Goal: Task Accomplishment & Management: Manage account settings

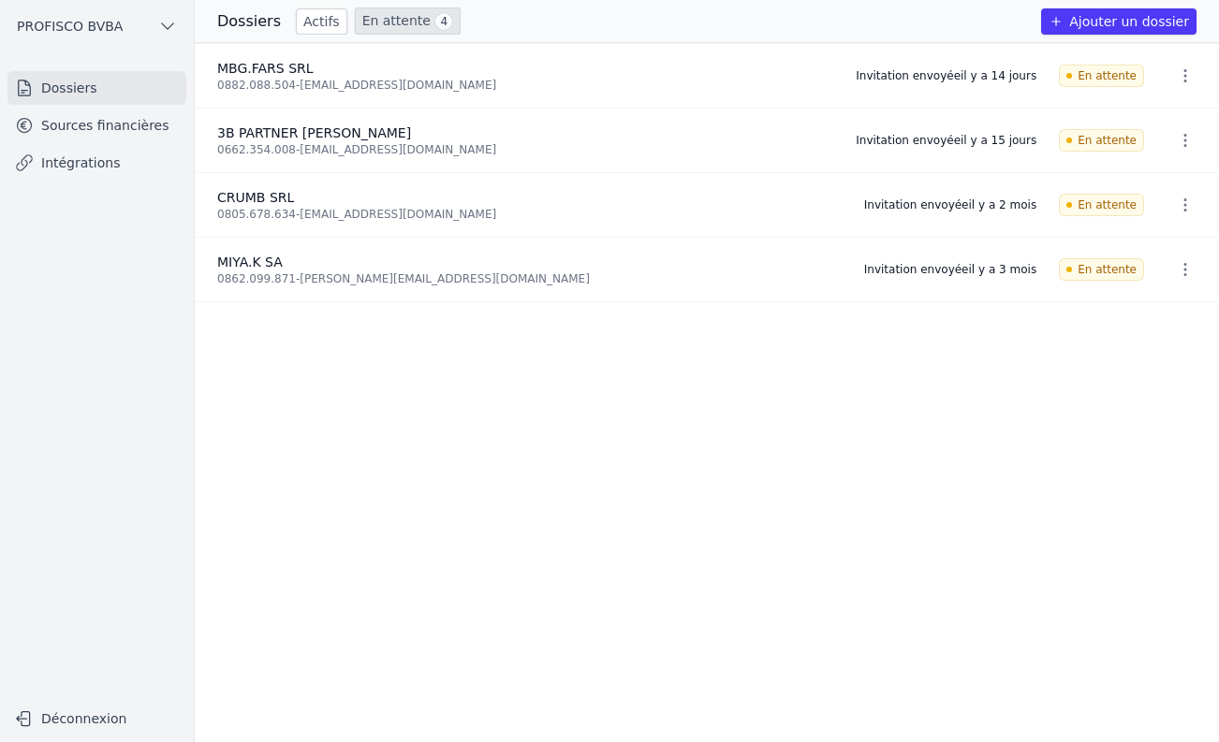
drag, startPoint x: 304, startPoint y: 18, endPoint x: 301, endPoint y: 31, distance: 13.4
click at [305, 18] on link "Actifs" at bounding box center [321, 21] width 51 height 26
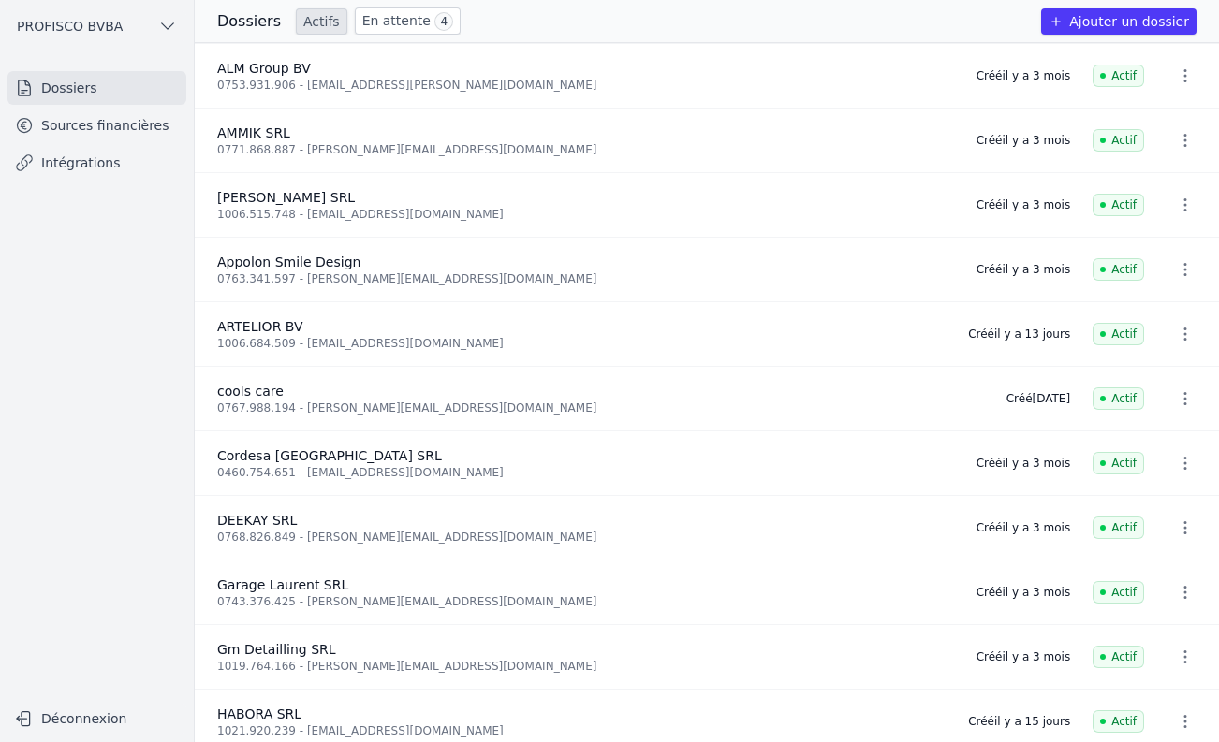
click at [260, 540] on div "0768.826.849 - [PERSON_NAME][EMAIL_ADDRESS][DOMAIN_NAME]" at bounding box center [585, 537] width 737 height 15
click at [66, 133] on link "Sources financières" at bounding box center [96, 126] width 179 height 34
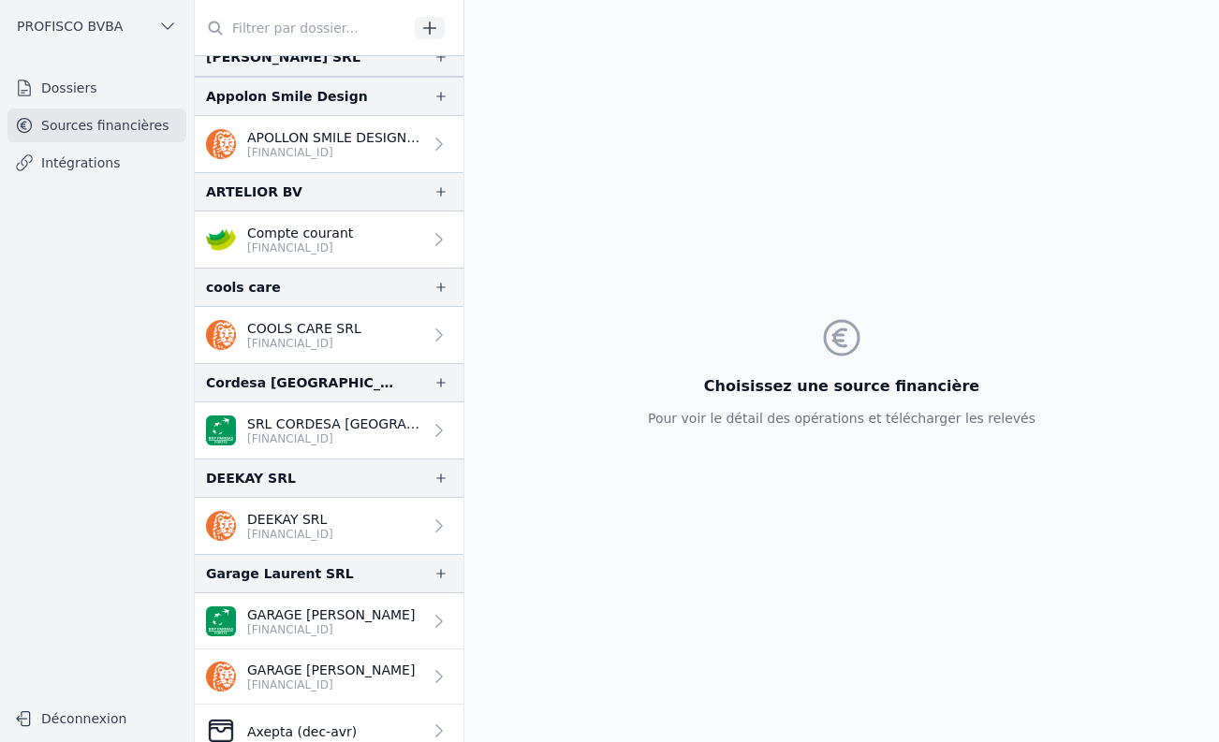
scroll to position [468, 0]
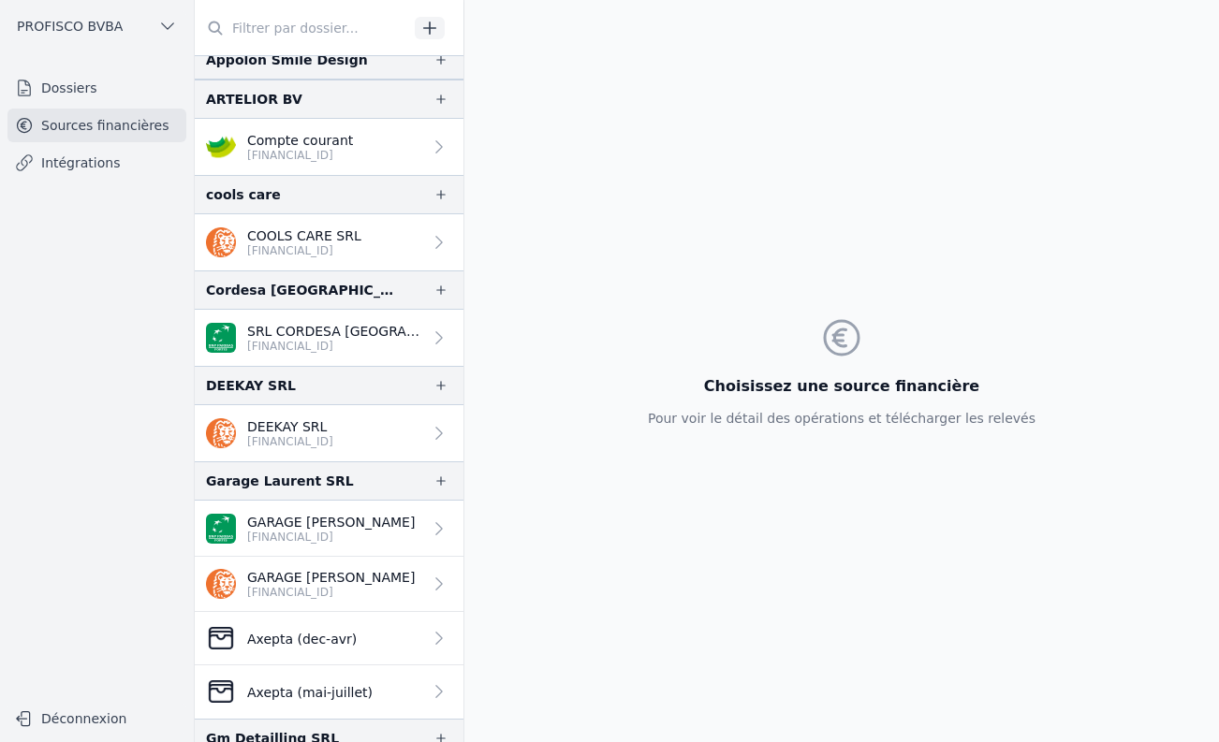
click at [302, 441] on p "[FINANCIAL_ID]" at bounding box center [290, 441] width 86 height 15
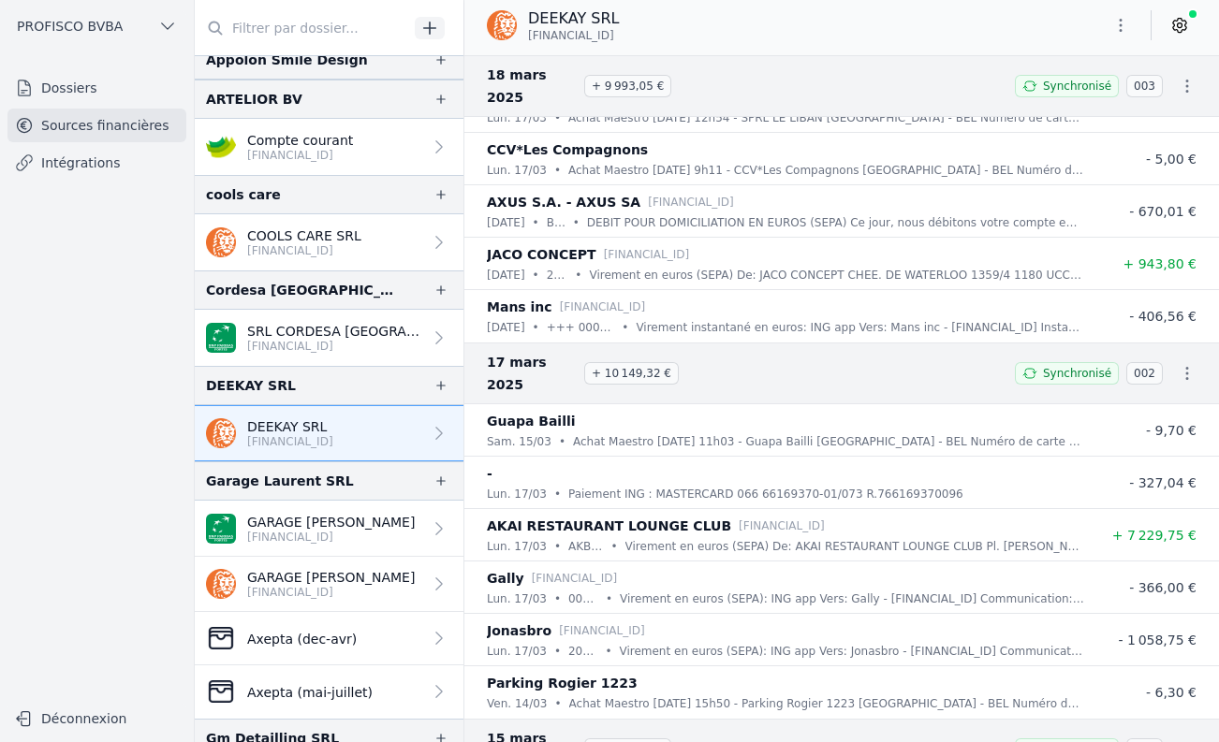
scroll to position [25228, 0]
click at [748, 694] on p "Achat Maestro [DATE] 15h50 - Parking Rogier 1223 [GEOGRAPHIC_DATA] - BEL Numéro…" at bounding box center [826, 703] width 515 height 19
click at [1170, 26] on icon at bounding box center [1179, 25] width 19 height 19
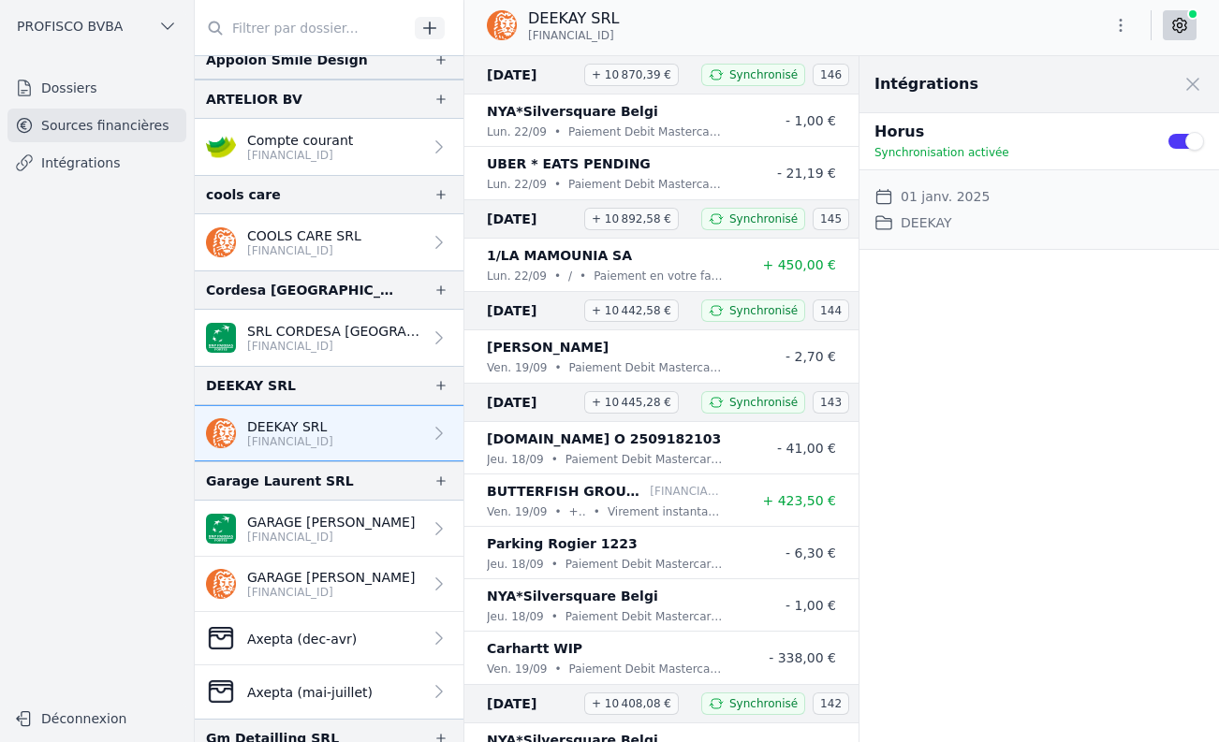
click at [1187, 79] on span at bounding box center [1192, 84] width 41 height 41
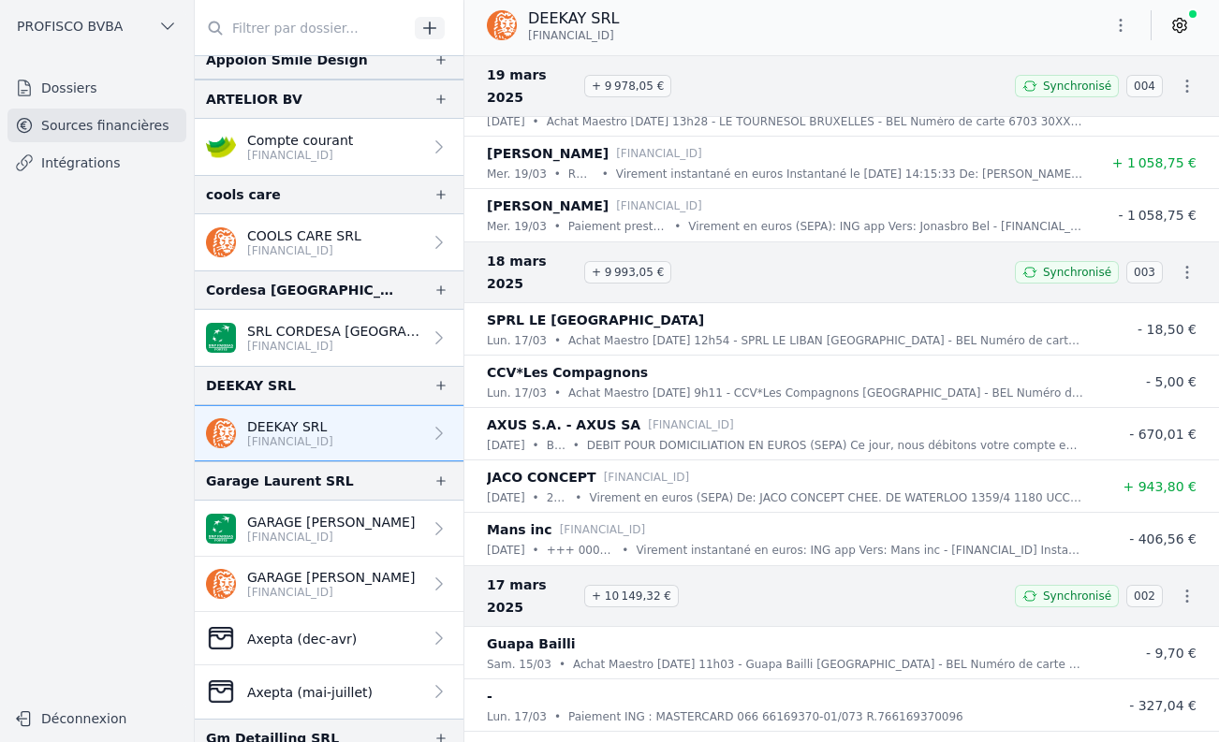
scroll to position [26670, 0]
